Goal: Task Accomplishment & Management: Complete application form

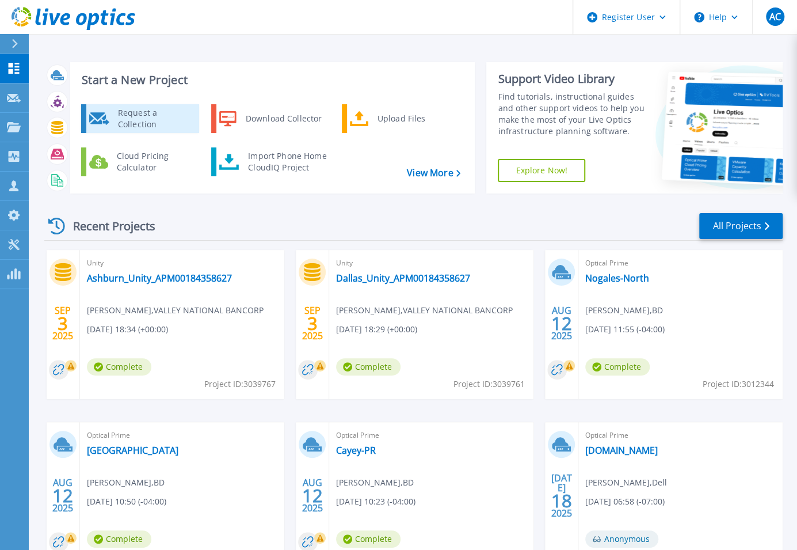
click at [123, 114] on div "Request a Collection" at bounding box center [154, 118] width 84 height 23
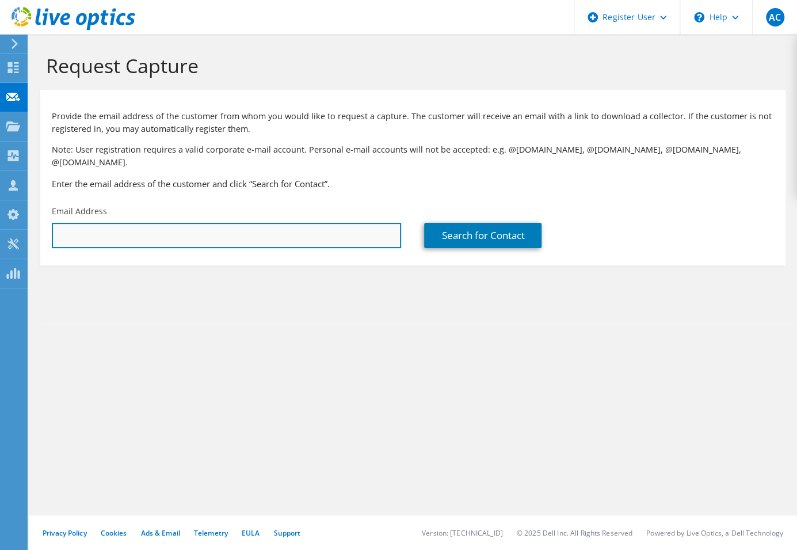
paste input "[PERSON_NAME][EMAIL_ADDRESS][PERSON_NAME][DOMAIN_NAME]"
type input "[PERSON_NAME][EMAIL_ADDRESS][PERSON_NAME][DOMAIN_NAME]"
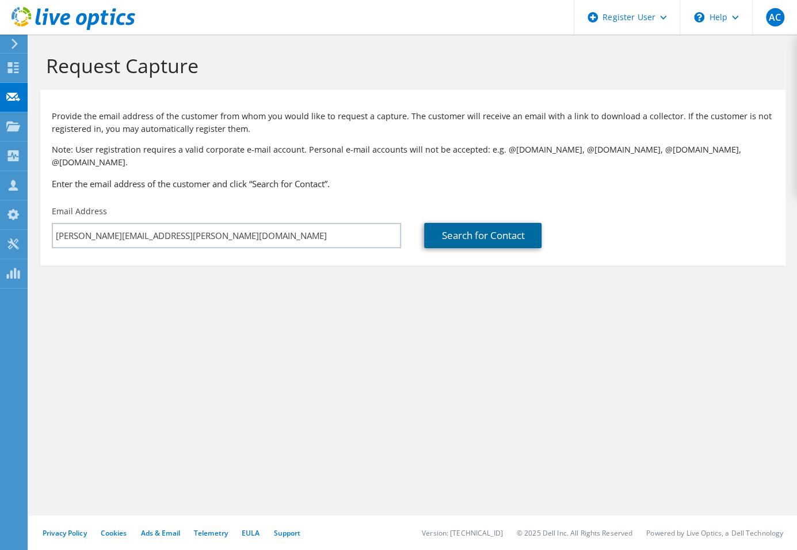
click at [458, 230] on link "Search for Contact" at bounding box center [482, 235] width 117 height 25
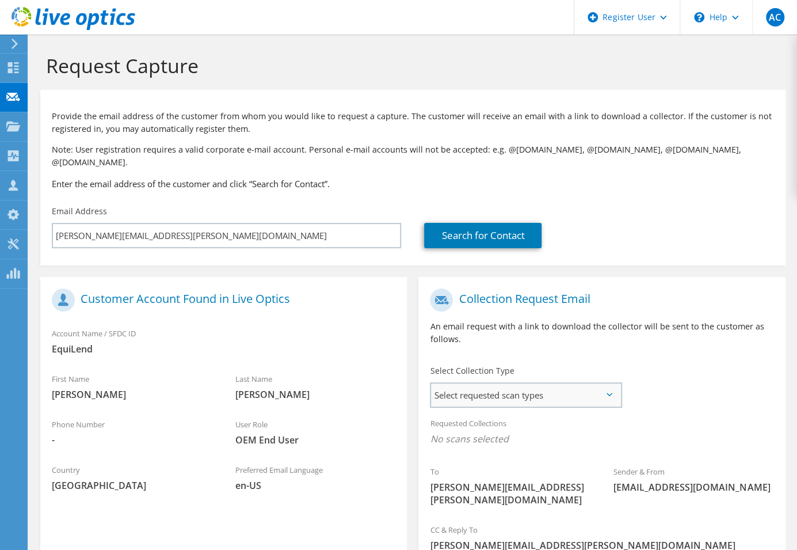
click at [587, 386] on span "Select requested scan types" at bounding box center [525, 394] width 189 height 23
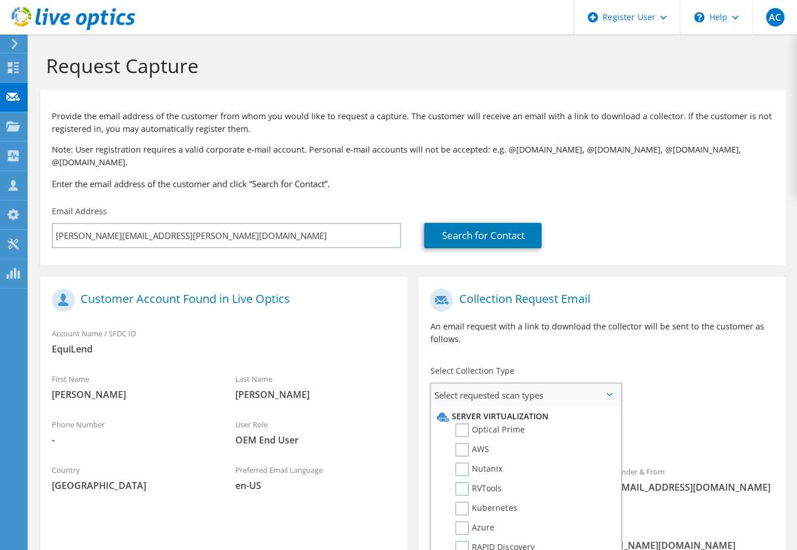
click at [523, 423] on label "Optical Prime" at bounding box center [489, 430] width 69 height 14
click at [0, 0] on input "Optical Prime" at bounding box center [0, 0] width 0 height 0
click at [687, 384] on div "To Bryan.Gauna@equilend.com Sender & From liveoptics@liveoptics.com" at bounding box center [601, 402] width 367 height 238
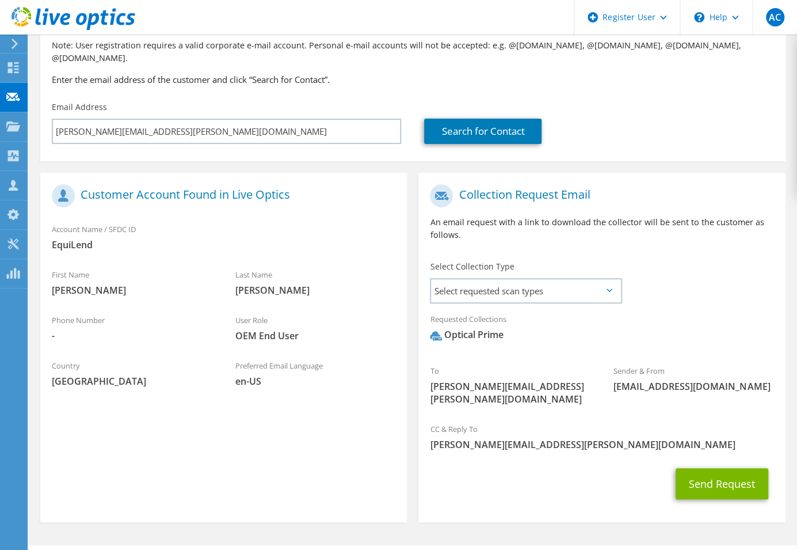
scroll to position [109, 0]
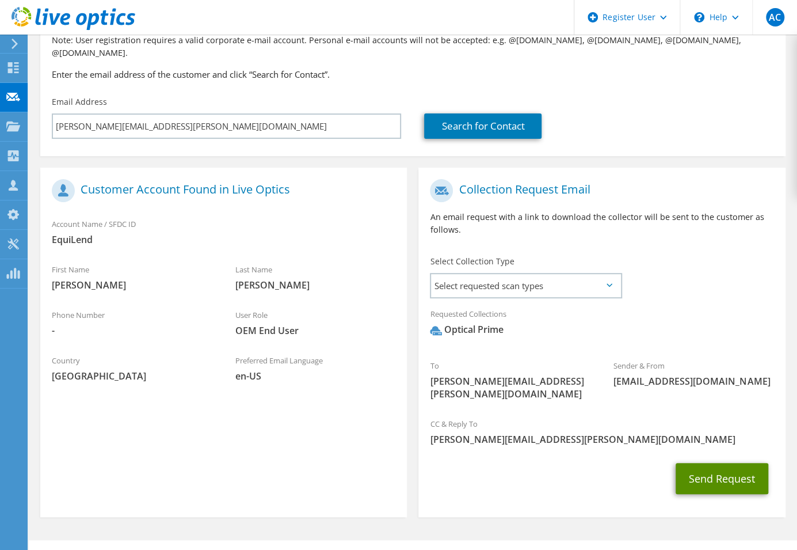
click at [691, 463] on button "Send Request" at bounding box center [722, 478] width 93 height 31
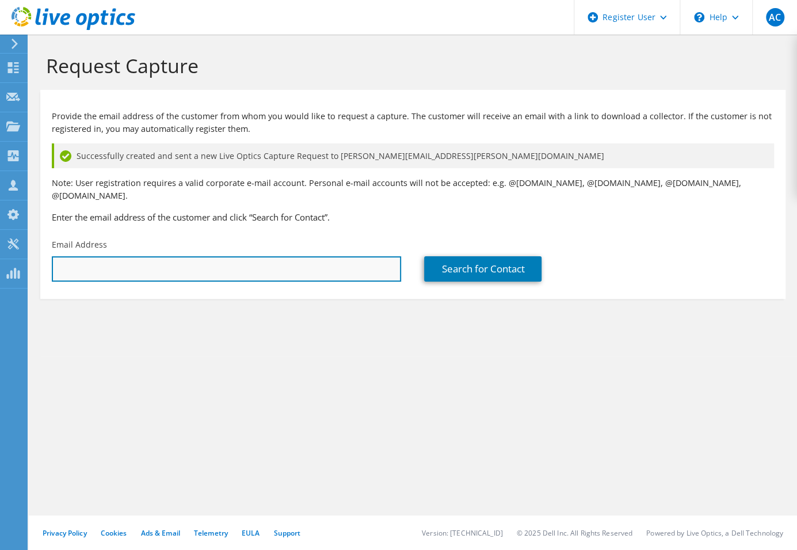
paste input "[PERSON_NAME][EMAIL_ADDRESS][PERSON_NAME][DOMAIN_NAME]"
type input "Bryan.Gauna@equilend.com"
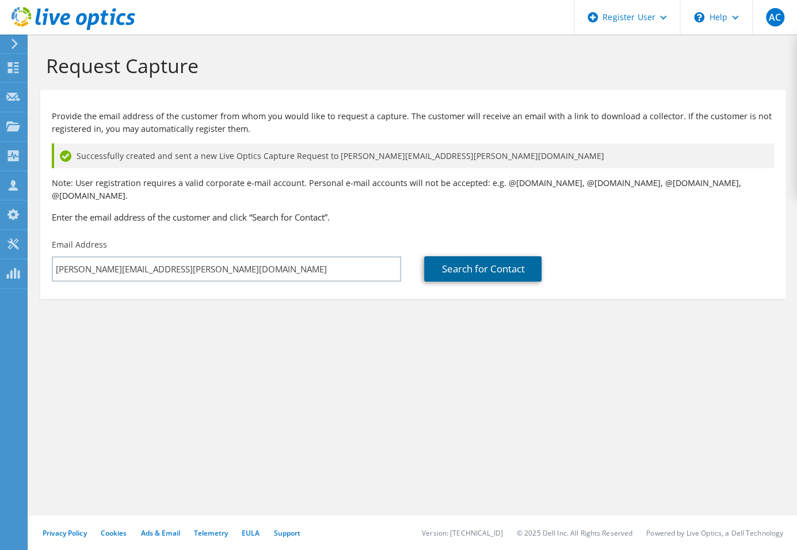
click at [462, 265] on link "Search for Contact" at bounding box center [482, 268] width 117 height 25
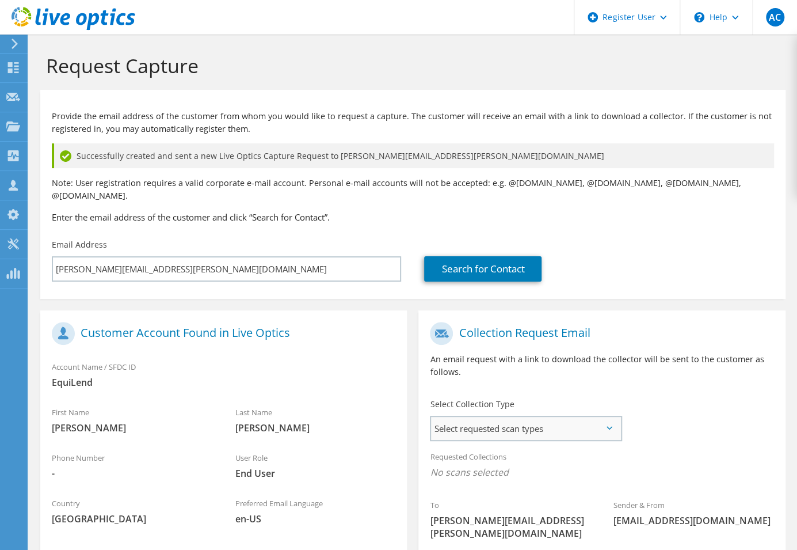
click at [602, 418] on span "Select requested scan types" at bounding box center [525, 428] width 189 height 23
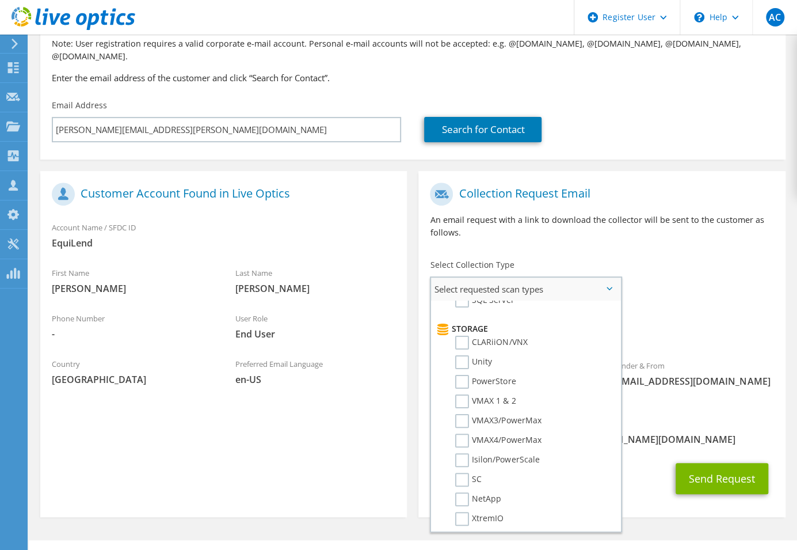
scroll to position [200, 0]
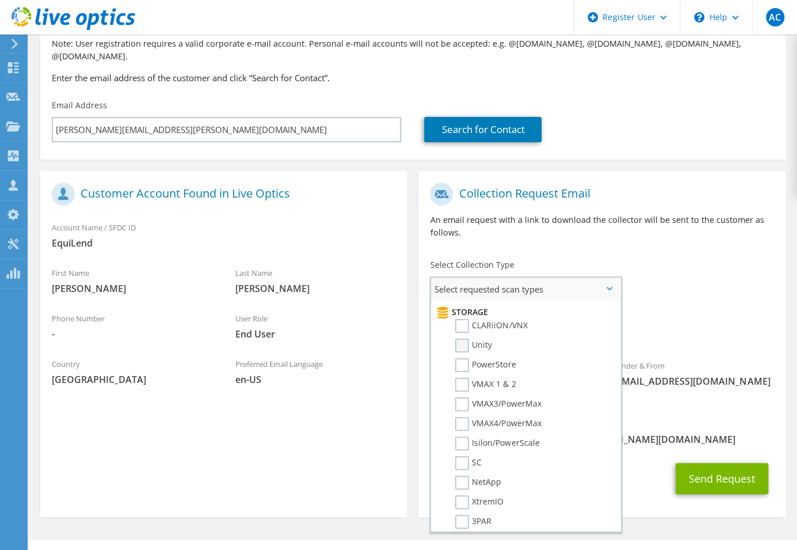
click at [466, 338] on label "Unity" at bounding box center [473, 345] width 37 height 14
click at [0, 0] on input "Unity" at bounding box center [0, 0] width 0 height 0
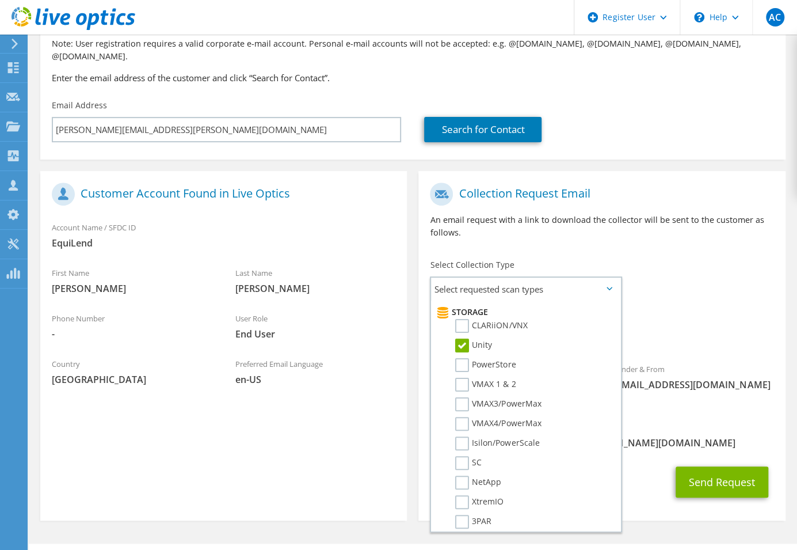
click at [726, 305] on div "Requested Collections No scans selected Unity" at bounding box center [601, 328] width 367 height 46
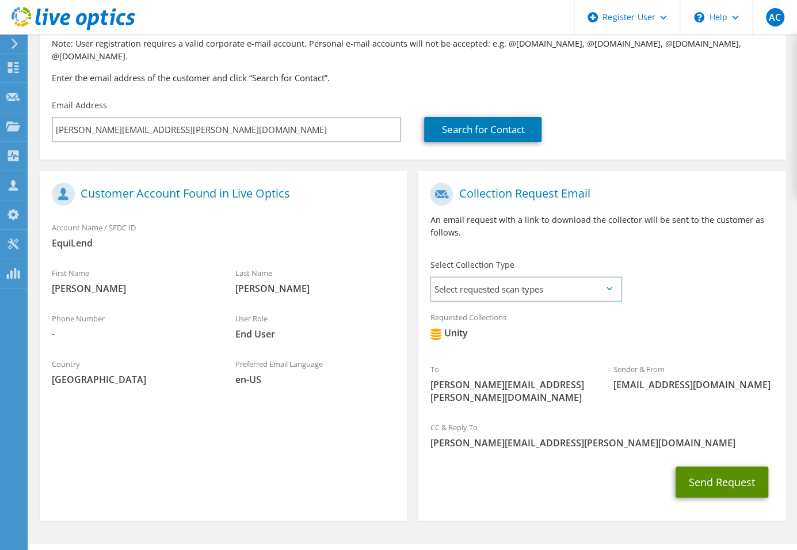
click at [716, 466] on button "Send Request" at bounding box center [722, 481] width 93 height 31
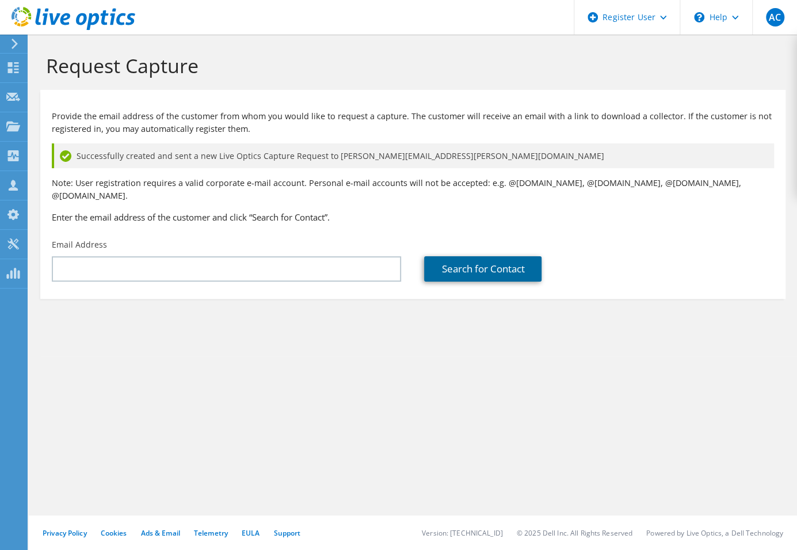
click at [461, 265] on link "Search for Contact" at bounding box center [482, 268] width 117 height 25
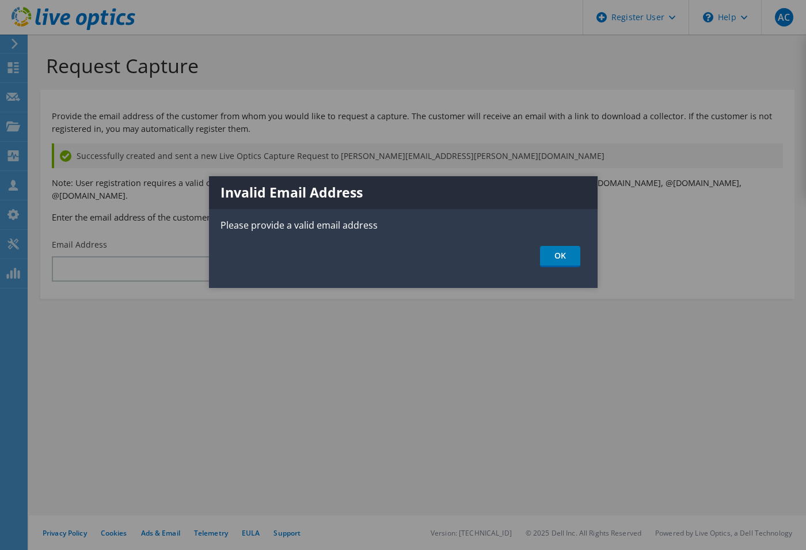
click at [590, 249] on ul "OK" at bounding box center [403, 256] width 388 height 21
click at [574, 258] on link "OK" at bounding box center [560, 256] width 40 height 21
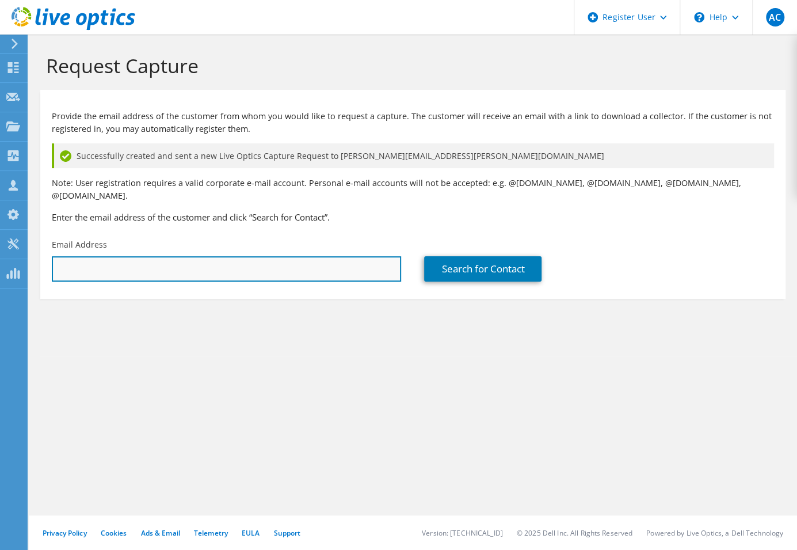
drag, startPoint x: 224, startPoint y: 262, endPoint x: 186, endPoint y: 251, distance: 39.5
click at [186, 256] on input "text" at bounding box center [226, 268] width 349 height 25
paste input "[PERSON_NAME][EMAIL_ADDRESS][PERSON_NAME][DOMAIN_NAME]"
type input "[PERSON_NAME][EMAIL_ADDRESS][PERSON_NAME][DOMAIN_NAME]"
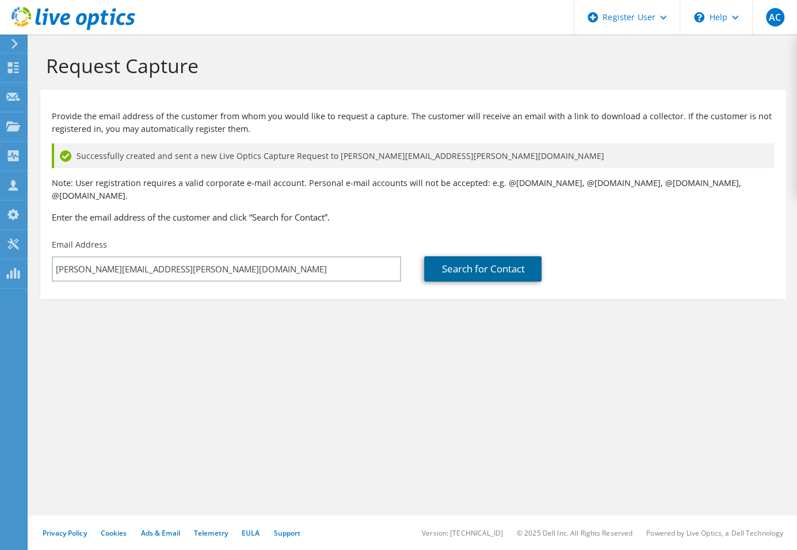
click at [510, 262] on link "Search for Contact" at bounding box center [482, 268] width 117 height 25
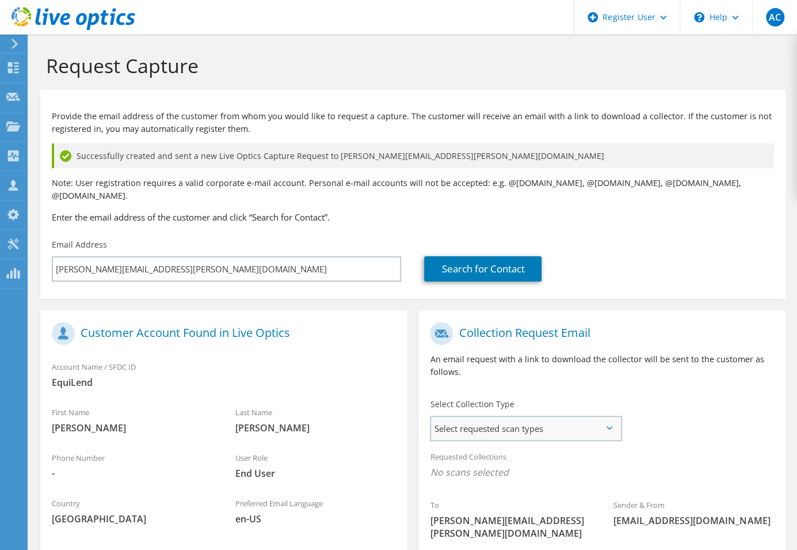
click at [598, 417] on span "Select requested scan types" at bounding box center [525, 428] width 189 height 23
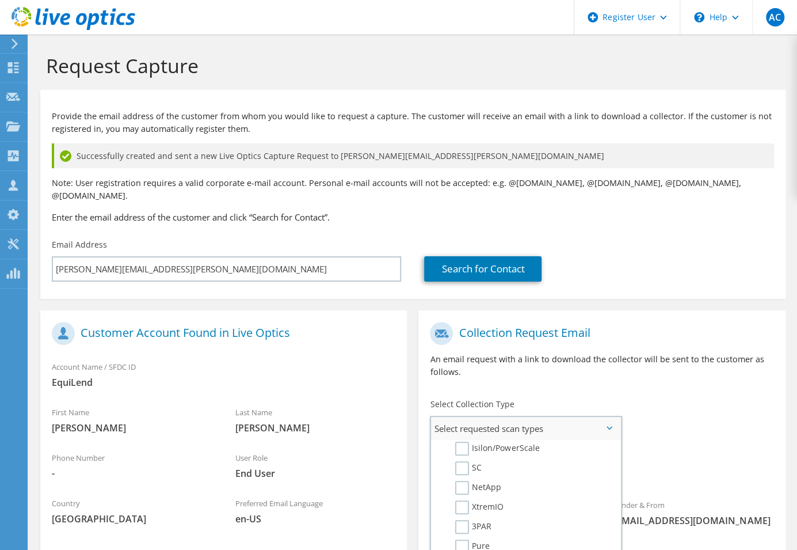
scroll to position [342, 0]
click at [463, 492] on label "XtremIO" at bounding box center [479, 499] width 48 height 14
click at [0, 0] on input "XtremIO" at bounding box center [0, 0] width 0 height 0
click at [723, 431] on div "To Bryan.Gauna@equilend.com Sender & From liveoptics@liveoptics.com" at bounding box center [601, 435] width 367 height 238
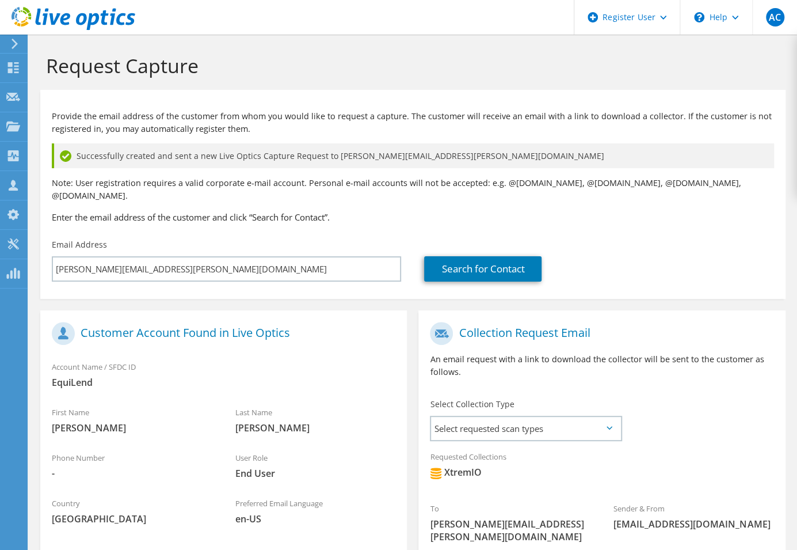
scroll to position [143, 0]
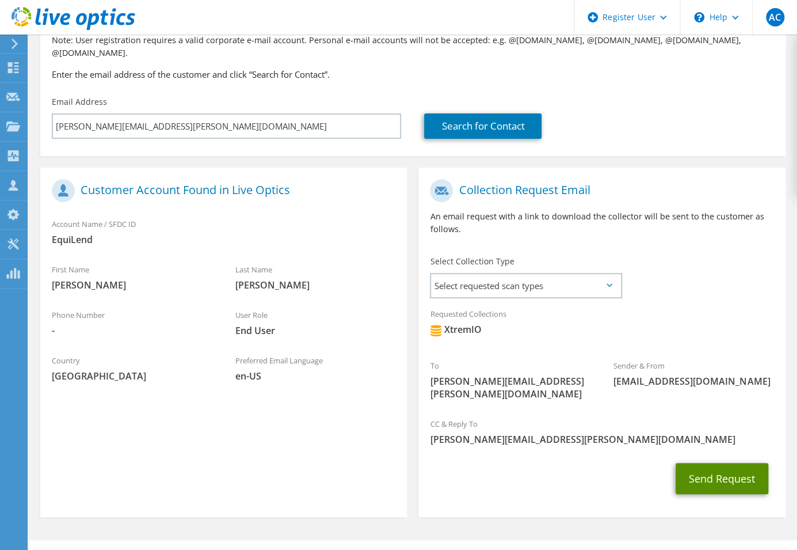
click at [757, 463] on button "Send Request" at bounding box center [722, 478] width 93 height 31
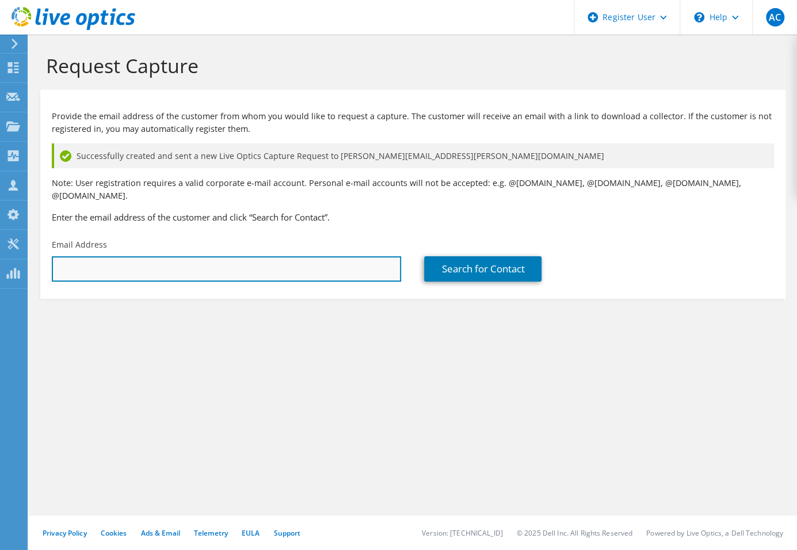
paste input "[PERSON_NAME][EMAIL_ADDRESS][PERSON_NAME][DOMAIN_NAME]"
type input "[PERSON_NAME][EMAIL_ADDRESS][PERSON_NAME][DOMAIN_NAME]"
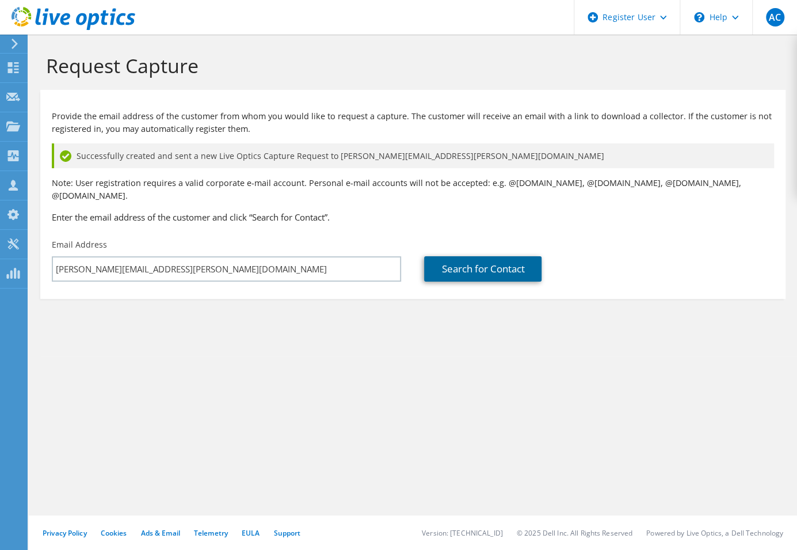
click at [511, 258] on link "Search for Contact" at bounding box center [482, 268] width 117 height 25
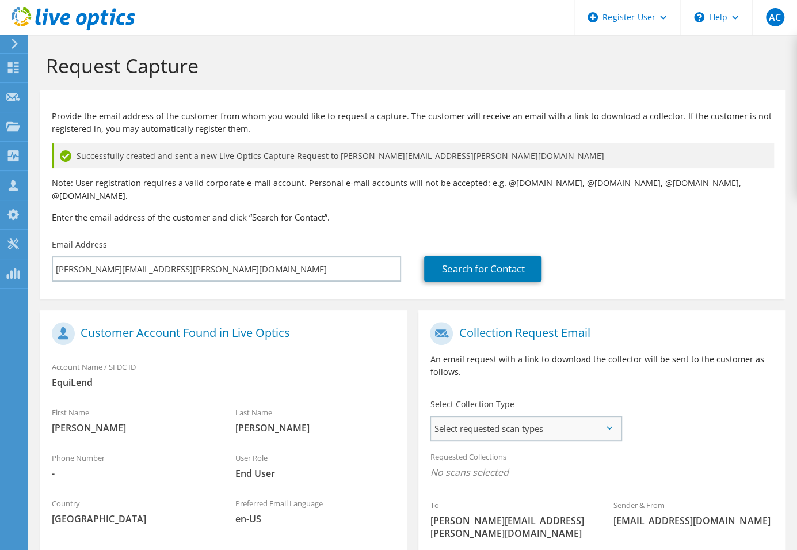
click at [617, 418] on span "Select requested scan types" at bounding box center [525, 428] width 189 height 23
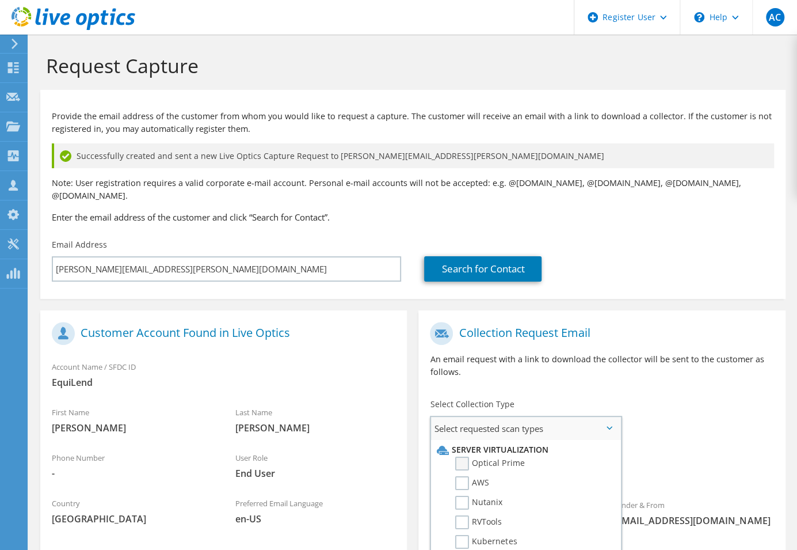
click at [479, 456] on label "Optical Prime" at bounding box center [489, 463] width 69 height 14
click at [0, 0] on input "Optical Prime" at bounding box center [0, 0] width 0 height 0
click at [685, 388] on div "To Bryan.Gauna@equilend.com Sender & From liveoptics@liveoptics.com" at bounding box center [601, 435] width 367 height 238
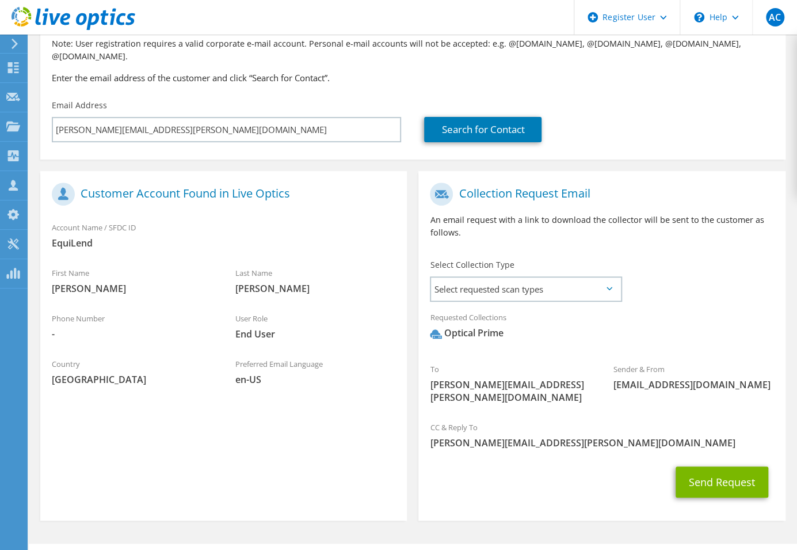
scroll to position [143, 0]
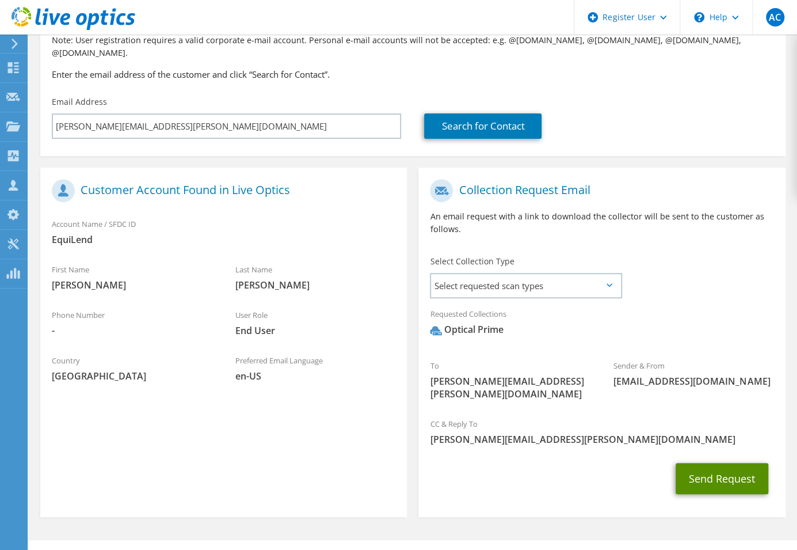
click at [719, 463] on button "Send Request" at bounding box center [722, 478] width 93 height 31
